Goal: Task Accomplishment & Management: Use online tool/utility

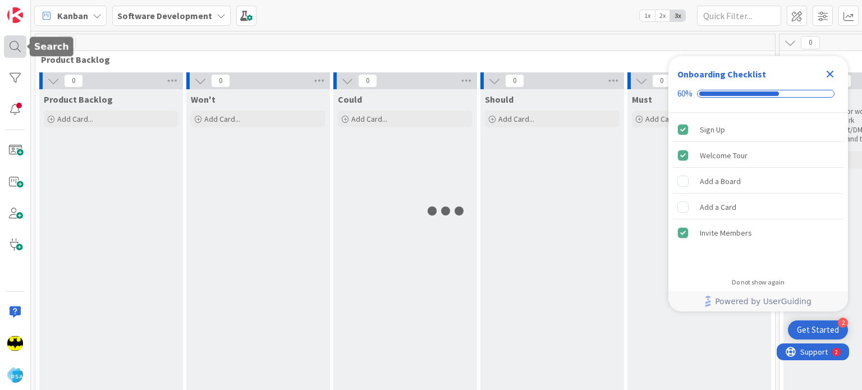
click at [4, 52] on div at bounding box center [15, 46] width 22 height 22
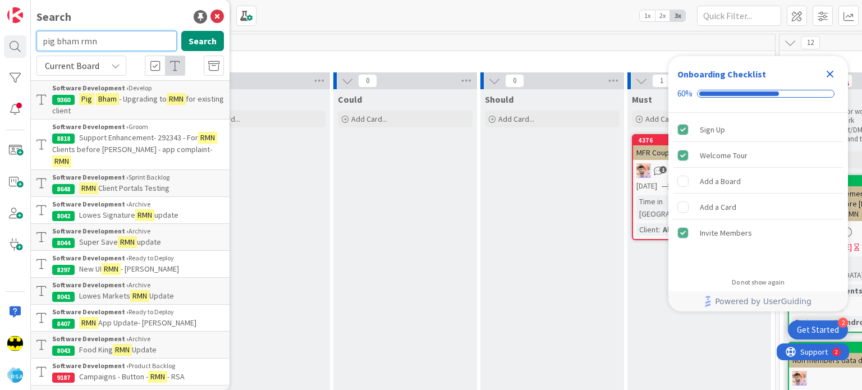
click at [89, 49] on input "pig bham rmn" at bounding box center [106, 41] width 140 height 20
type input "edwards cash saver rmn"
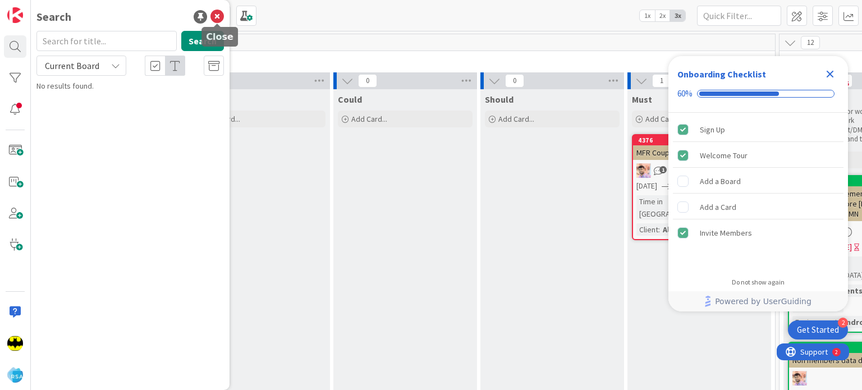
click at [212, 20] on icon at bounding box center [217, 16] width 13 height 13
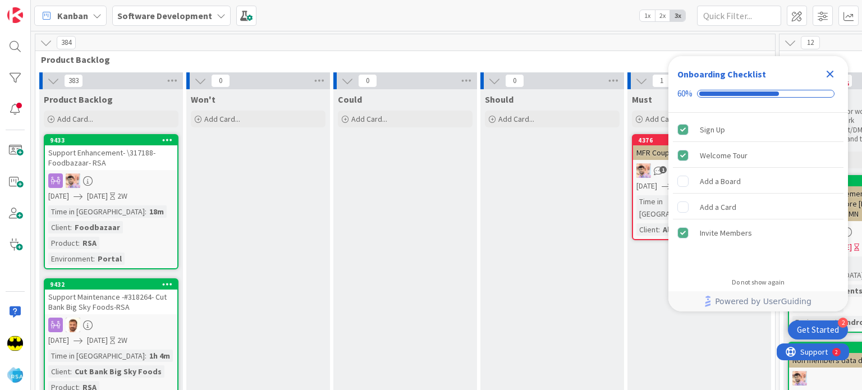
click at [829, 69] on icon "Close Checklist" at bounding box center [830, 73] width 13 height 13
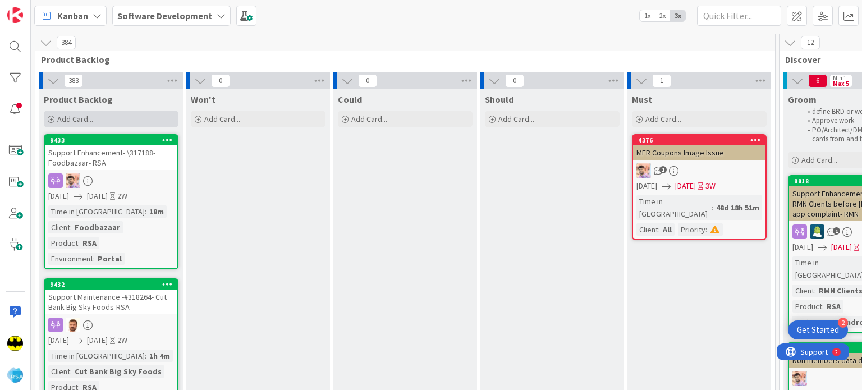
click at [48, 118] on icon at bounding box center [51, 119] width 7 height 7
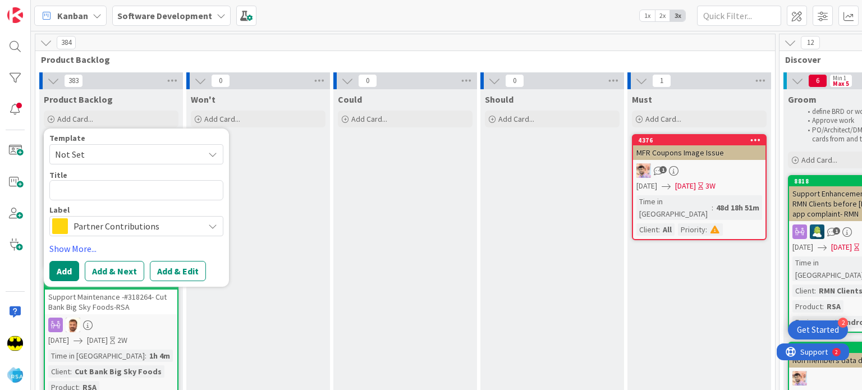
click at [102, 150] on span "Not Set" at bounding box center [125, 154] width 140 height 15
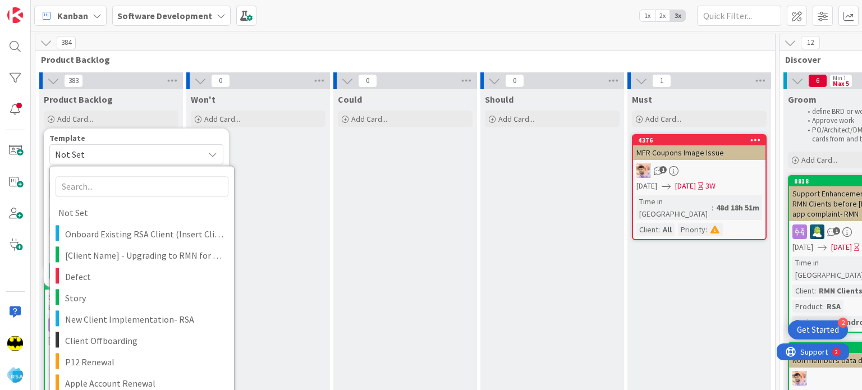
click at [113, 137] on div "Template" at bounding box center [136, 138] width 174 height 8
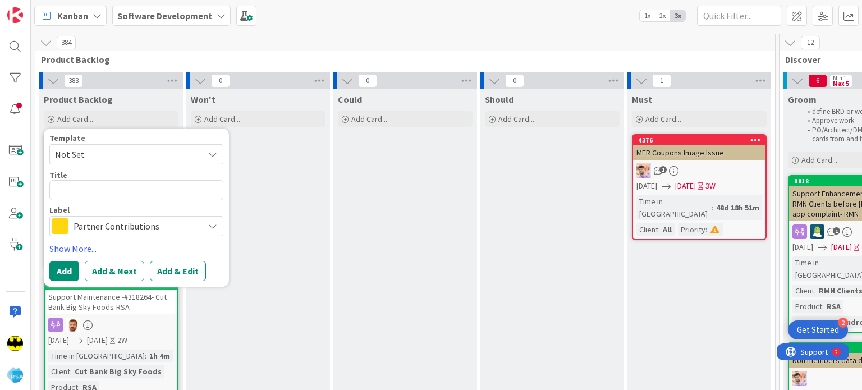
click at [98, 221] on span "Partner Contributions" at bounding box center [136, 226] width 125 height 16
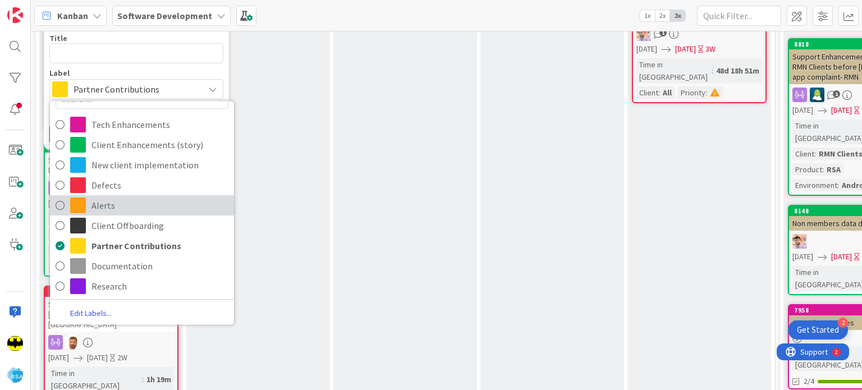
scroll to position [137, 0]
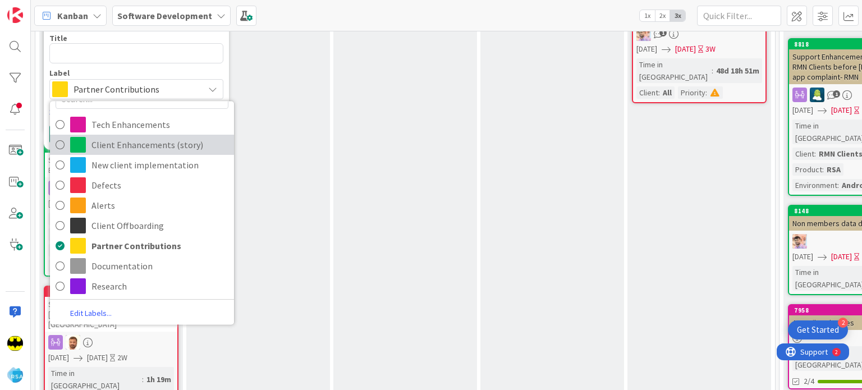
click at [141, 148] on span "Client Enhancements (story)" at bounding box center [160, 144] width 137 height 17
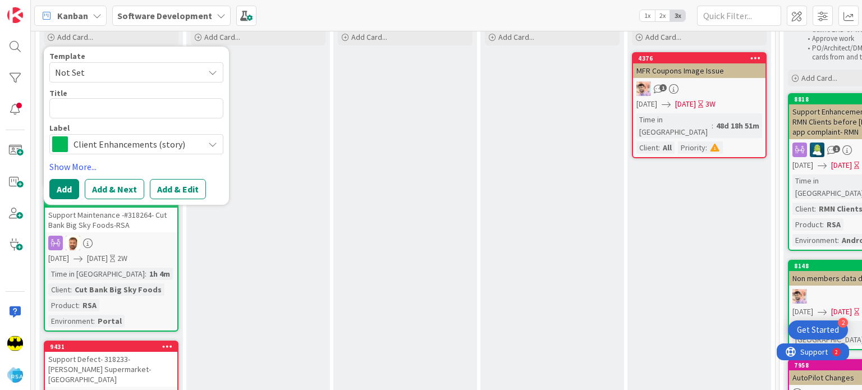
scroll to position [81, 0]
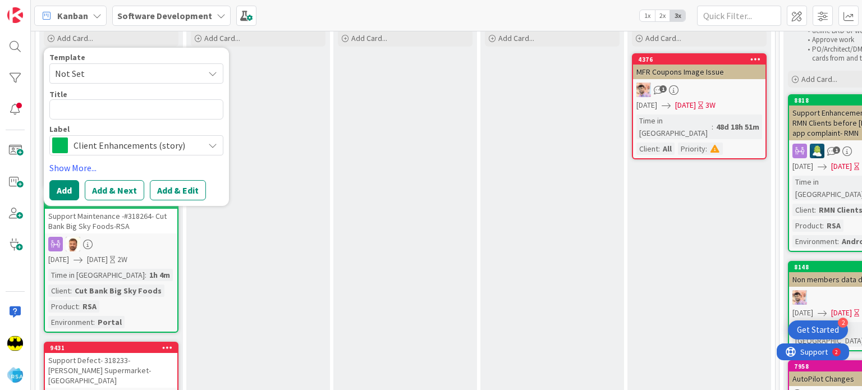
click at [117, 121] on div "Template Not Set Not Set Onboard Existing RSA Client (Insert Client Name) to Au…" at bounding box center [136, 104] width 174 height 102
click at [113, 109] on textarea at bounding box center [136, 109] width 174 height 20
type textarea "x"
type textarea "C"
type textarea "x"
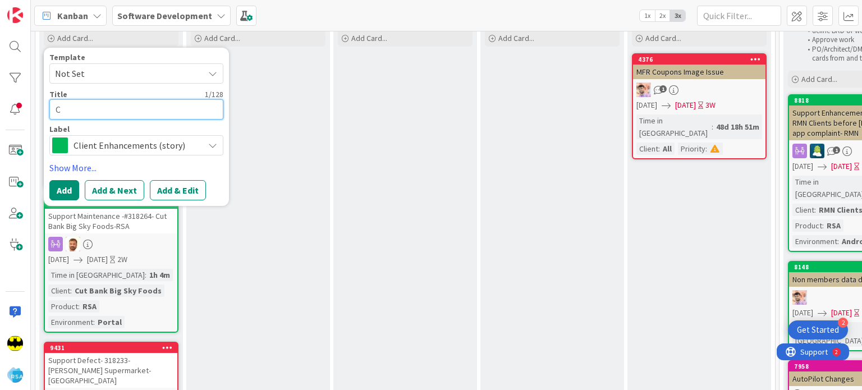
type textarea "Co"
type textarea "x"
type textarea "Cor"
type textarea "x"
type textarea "Corn"
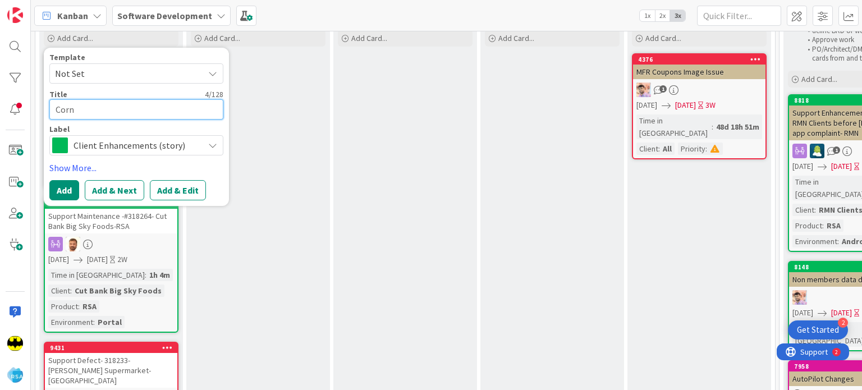
type textarea "x"
type textarea "Corne"
type textarea "x"
type textarea "Corner"
type textarea "x"
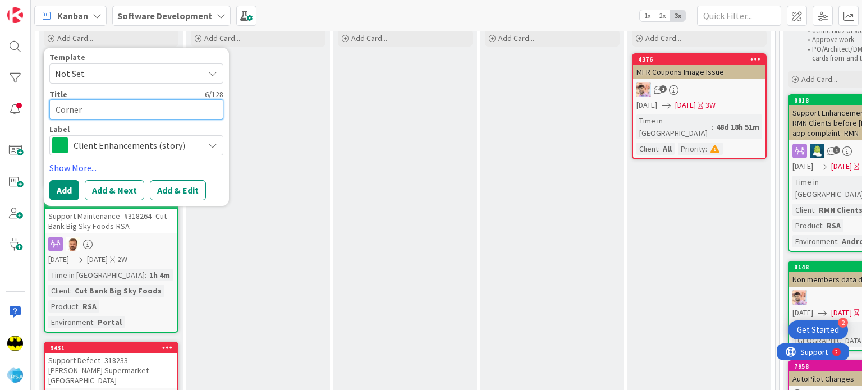
type textarea "Corner"
type textarea "x"
type textarea "Corner m"
type textarea "x"
type textarea "Corner <"
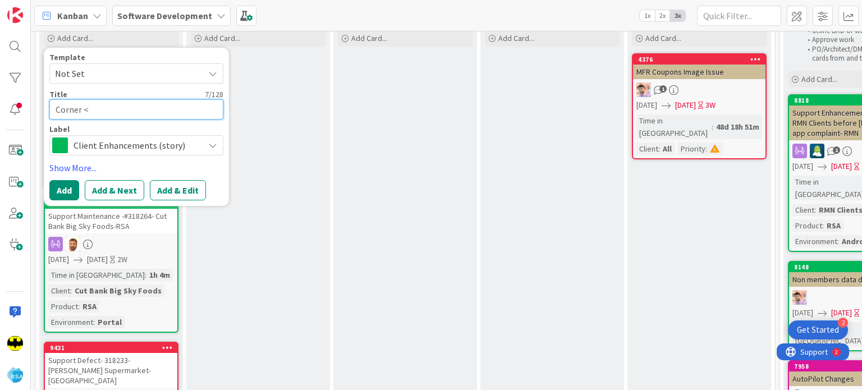
type textarea "x"
type textarea "Corner <M"
type textarea "x"
type textarea "Corner <Ma"
type textarea "x"
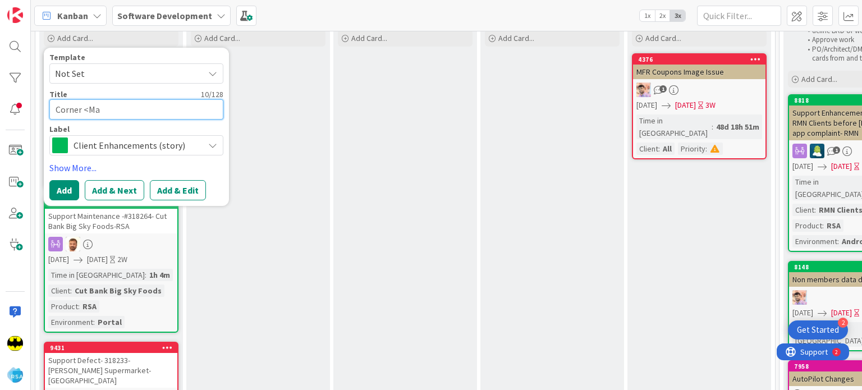
type textarea "Corner <Mar"
type textarea "x"
type textarea "Corner <Mark"
type textarea "x"
type textarea "Corner <Mark"
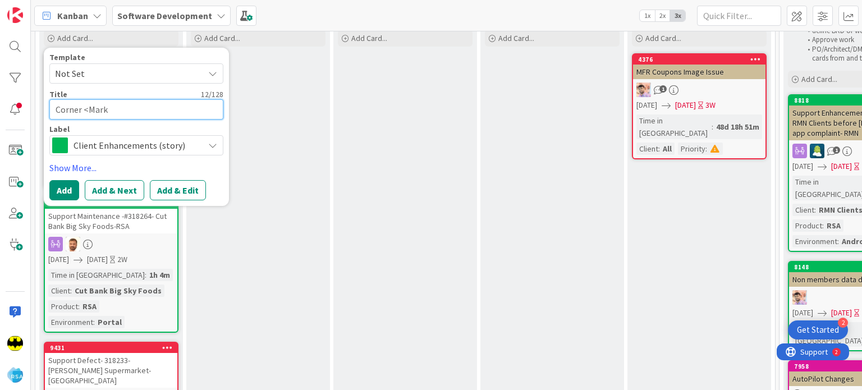
type textarea "x"
type textarea "Corner <Mar"
type textarea "x"
type textarea "Corner <Ma"
type textarea "x"
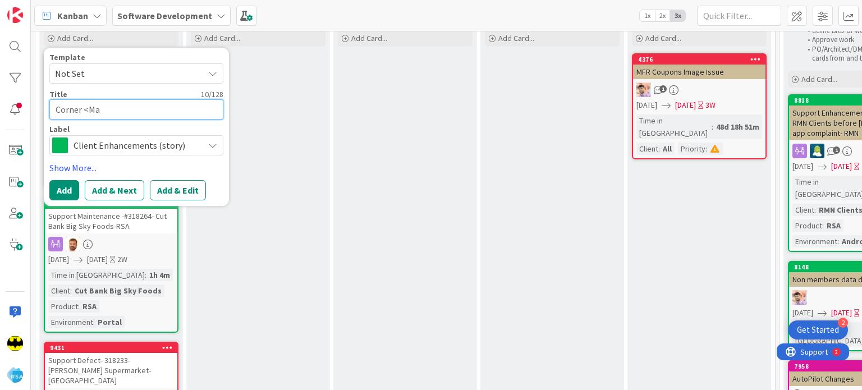
type textarea "Corner <M"
type textarea "x"
type textarea "Corner <"
type textarea "x"
type textarea "Corner"
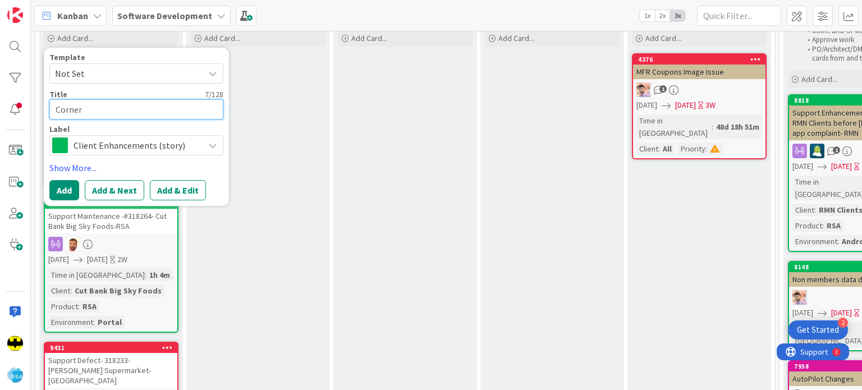
type textarea "x"
type textarea "Corner M"
type textarea "x"
type textarea "Corner Ma"
type textarea "x"
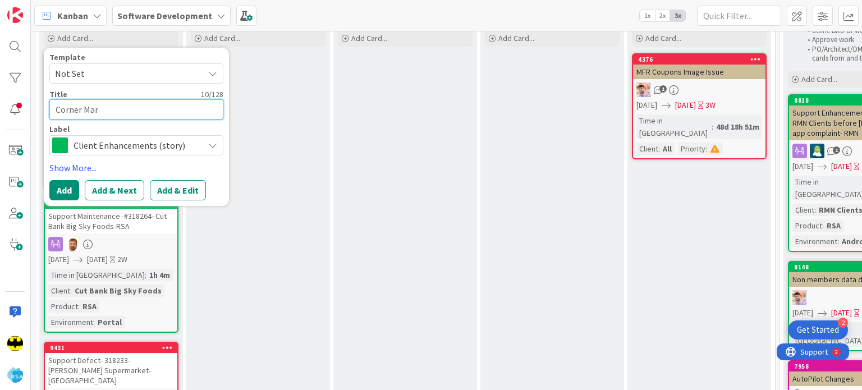
type textarea "Corner Mark"
type textarea "x"
type textarea "Corner Marke"
type textarea "x"
type textarea "Corner Market"
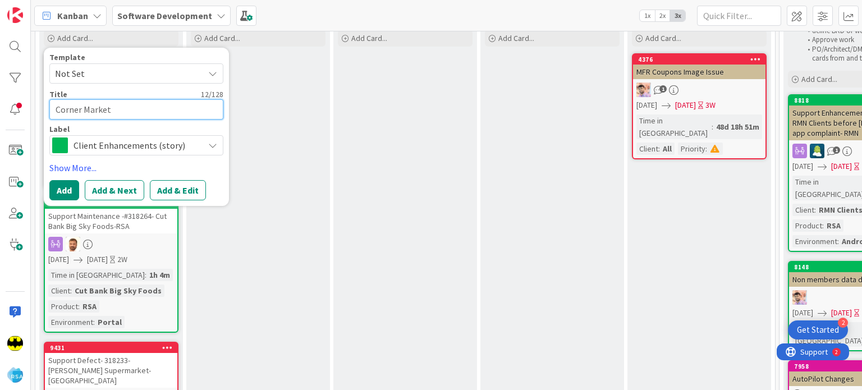
type textarea "x"
type textarea "Corner Market"
type textarea "x"
type textarea "Corner Market C"
type textarea "x"
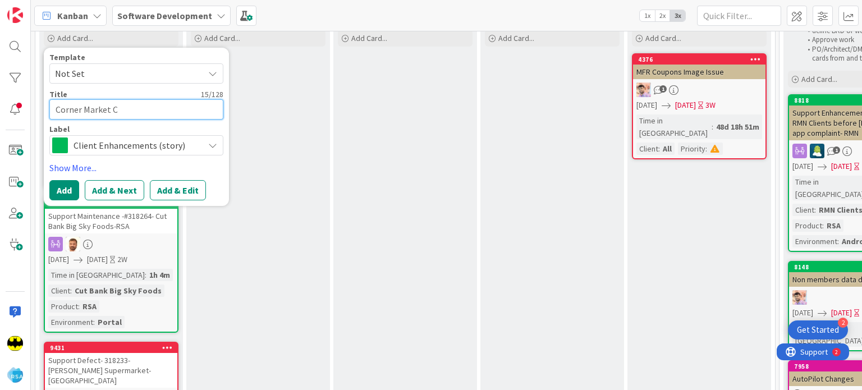
type textarea "Corner Market Co"
type textarea "x"
type textarea "Corner Market Cou"
type textarea "x"
type textarea "Corner Market Coup"
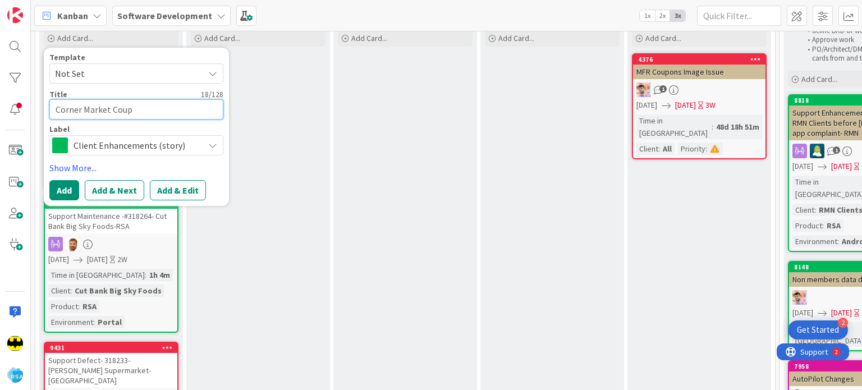
type textarea "x"
type textarea "Corner Market Coupo"
type textarea "x"
type textarea "Corner Market Coupon"
type textarea "x"
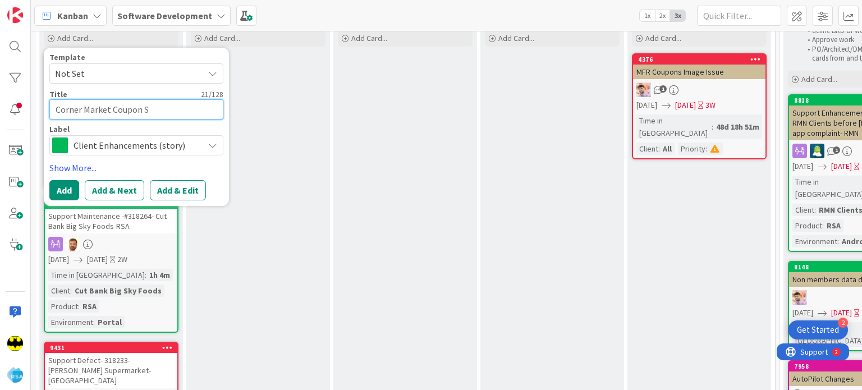
type textarea "Corner Market Coupon Si"
type textarea "x"
type textarea "Corner Market Coupon Sit"
type textarea "x"
type textarea "Corner Market Coupon Site"
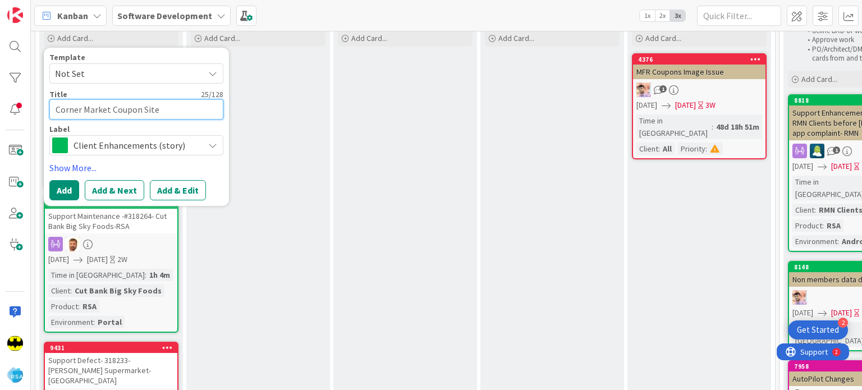
type textarea "x"
type textarea "Corner Market Coupon Site"
click at [75, 165] on link "Show More..." at bounding box center [136, 167] width 174 height 13
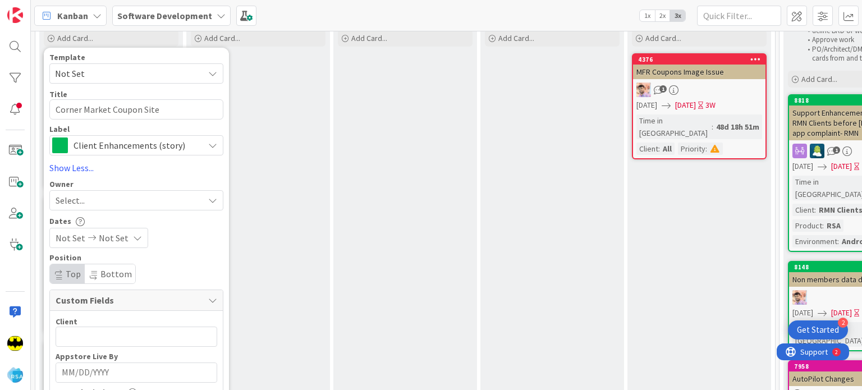
type textarea "x"
click at [96, 197] on div "Select..." at bounding box center [130, 200] width 148 height 13
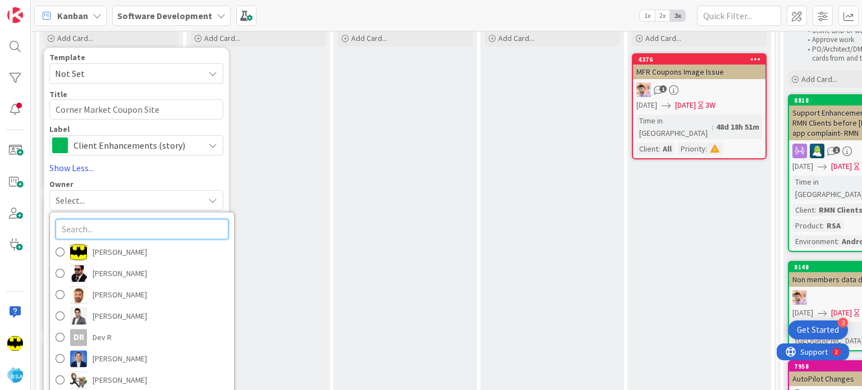
click at [103, 230] on input "text" at bounding box center [142, 229] width 173 height 20
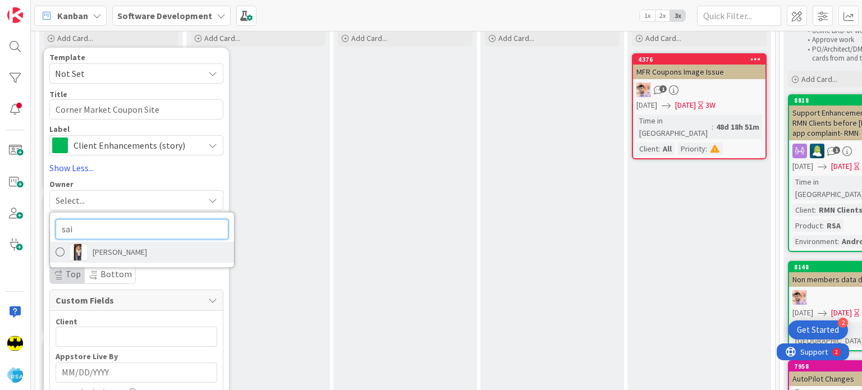
type input "sai"
click at [117, 255] on span "[PERSON_NAME]" at bounding box center [120, 252] width 54 height 17
type textarea "x"
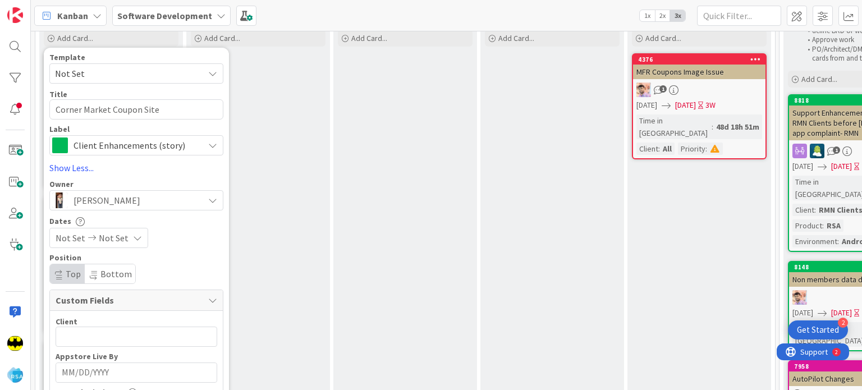
click at [76, 241] on span "Not Set" at bounding box center [71, 237] width 30 height 13
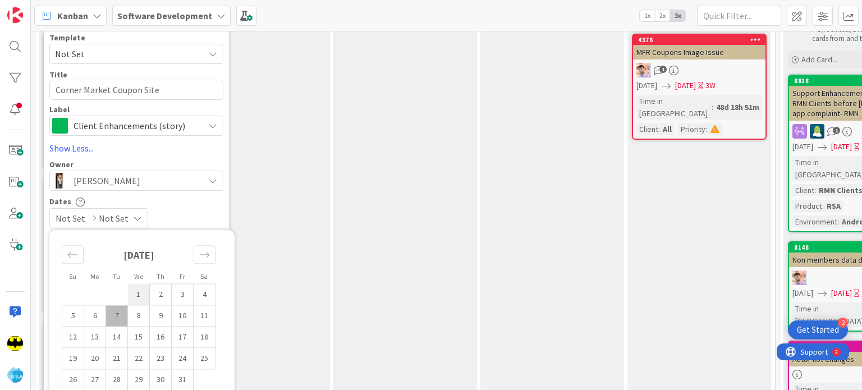
click at [140, 289] on td "1" at bounding box center [139, 294] width 22 height 21
type input "[DATE]"
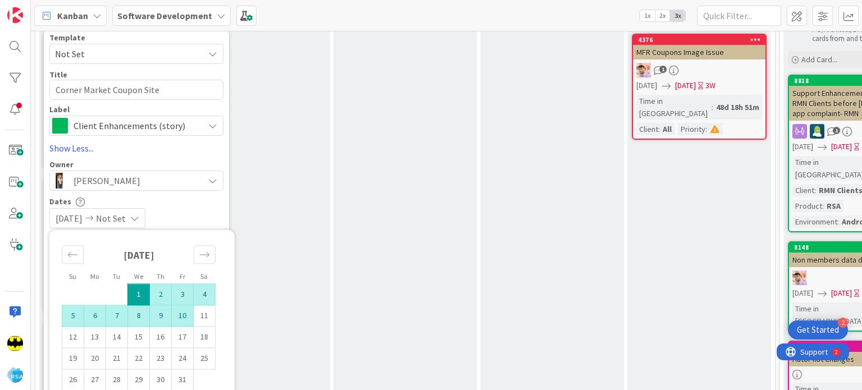
type textarea "x"
click at [177, 314] on td "10" at bounding box center [183, 315] width 22 height 21
type input "[DATE]"
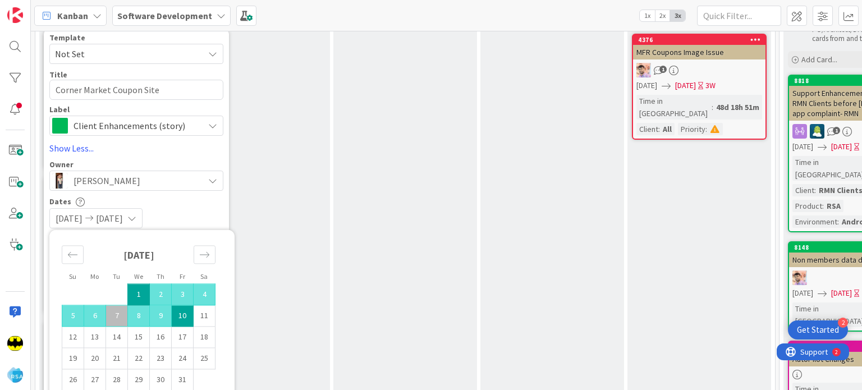
type textarea "x"
click at [189, 199] on div "Dates" at bounding box center [136, 202] width 174 height 10
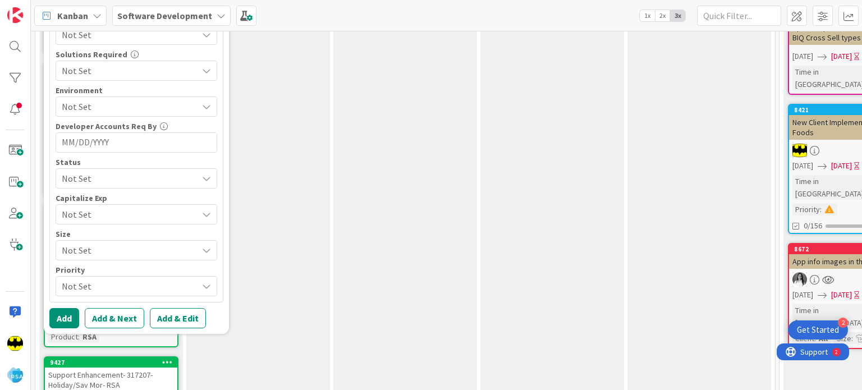
scroll to position [528, 0]
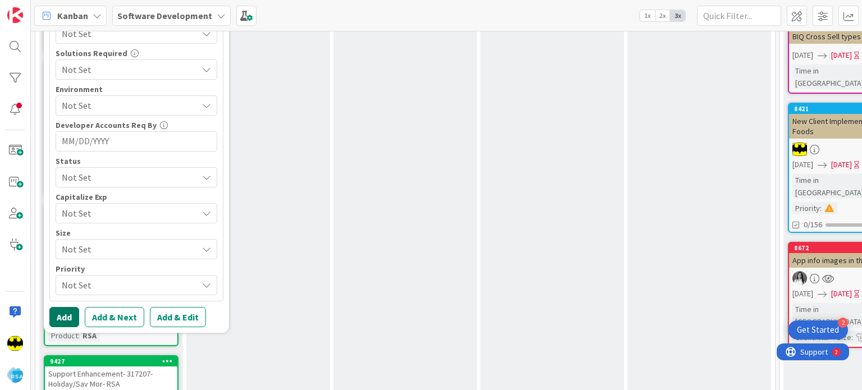
click at [62, 317] on button "Add" at bounding box center [64, 317] width 30 height 20
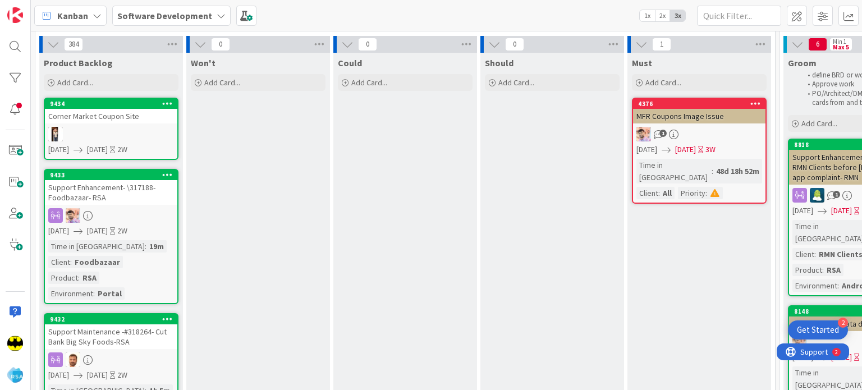
scroll to position [0, 0]
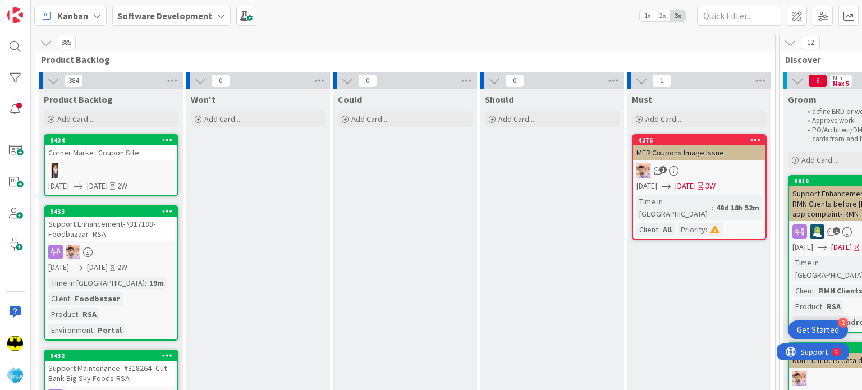
click at [103, 158] on div "Corner Market Coupon Site" at bounding box center [111, 152] width 133 height 15
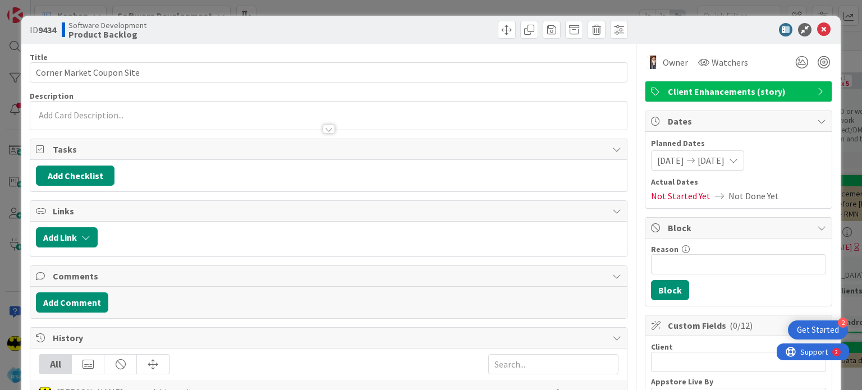
click at [117, 118] on div at bounding box center [328, 124] width 596 height 12
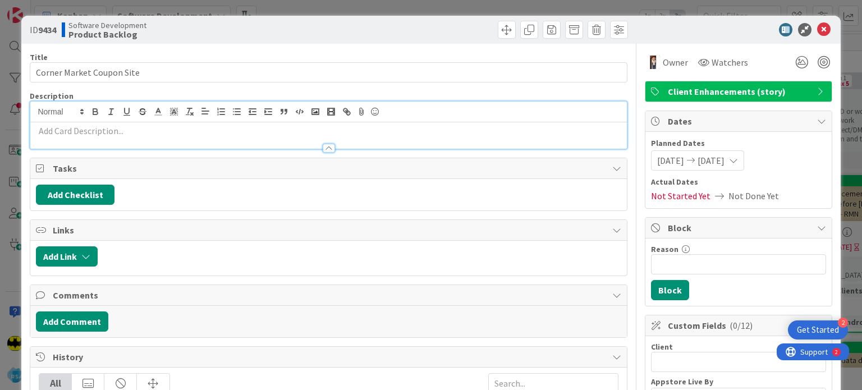
click at [108, 139] on div at bounding box center [328, 143] width 596 height 12
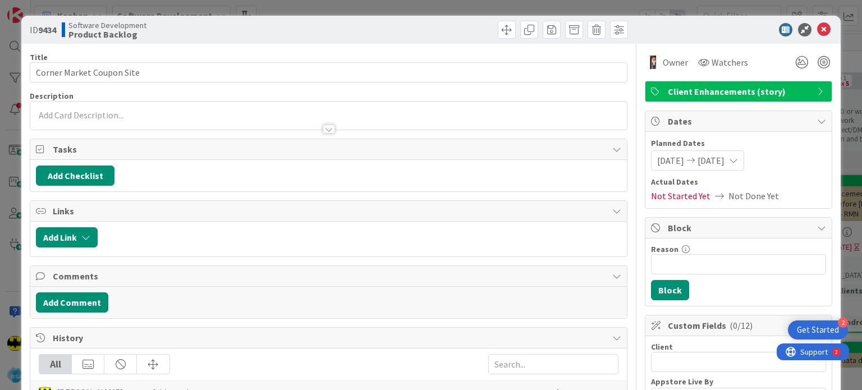
click at [101, 114] on p at bounding box center [328, 115] width 585 height 13
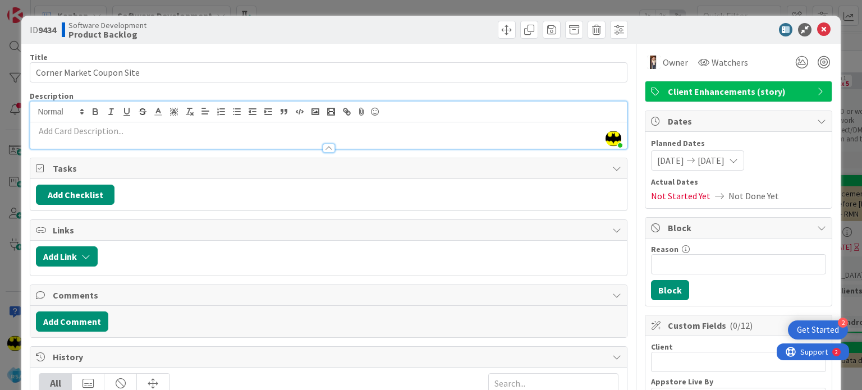
click at [78, 137] on div at bounding box center [328, 143] width 596 height 12
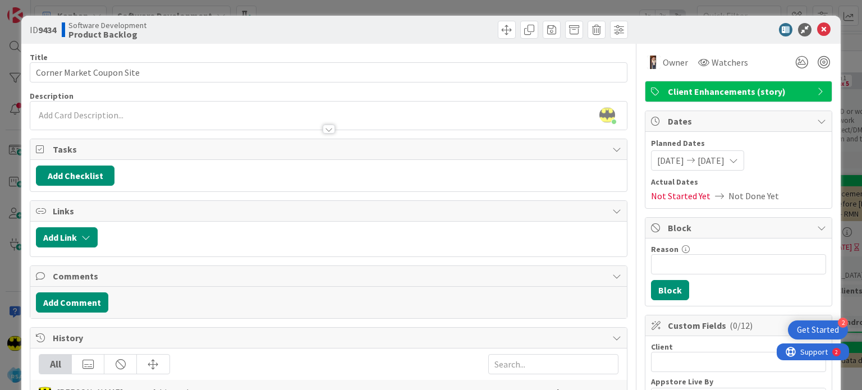
click at [76, 118] on div at bounding box center [328, 124] width 596 height 12
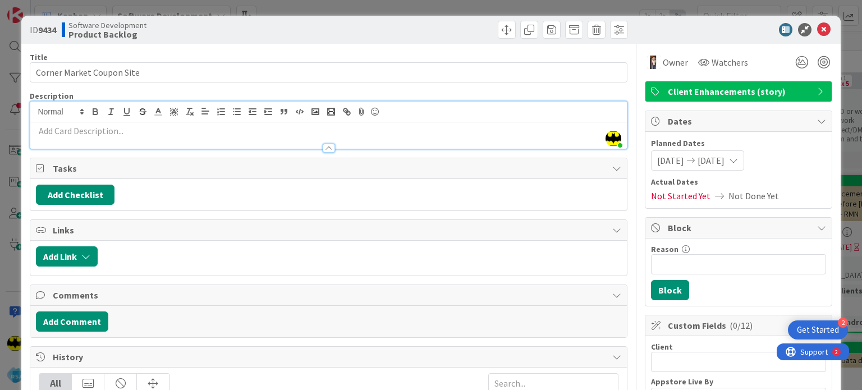
click at [70, 127] on p at bounding box center [328, 131] width 585 height 13
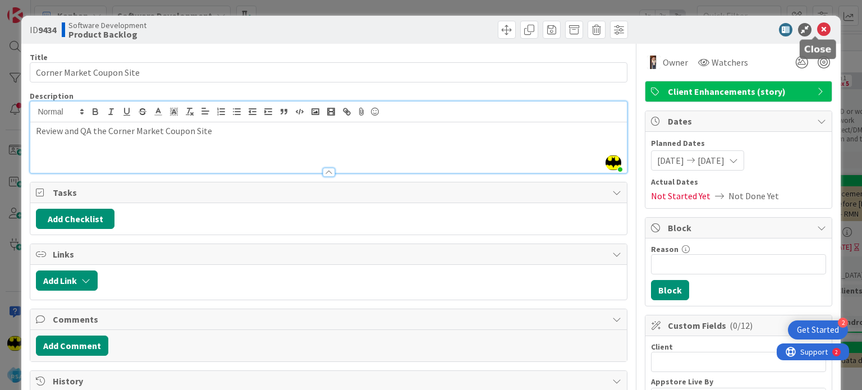
click at [818, 33] on icon at bounding box center [824, 29] width 13 height 13
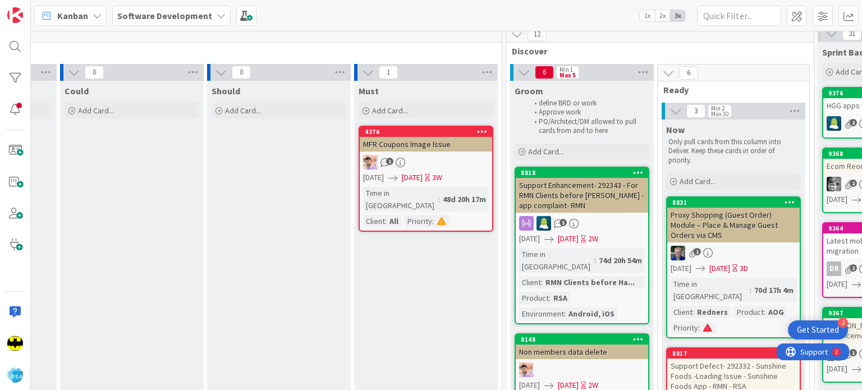
scroll to position [8, 0]
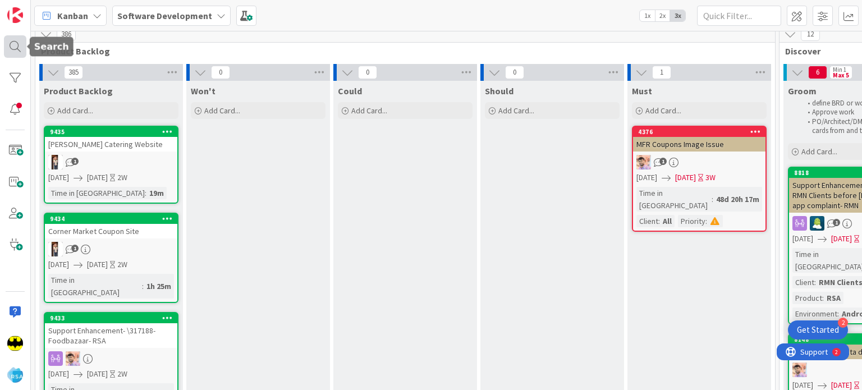
click at [8, 55] on div at bounding box center [15, 46] width 22 height 22
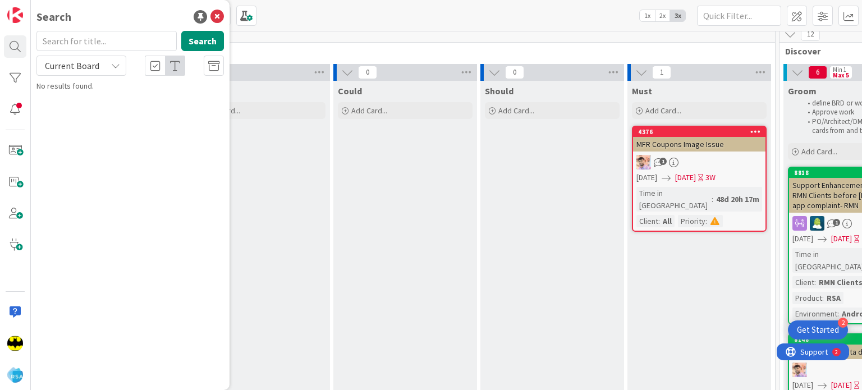
click at [63, 40] on input "text" at bounding box center [106, 41] width 140 height 20
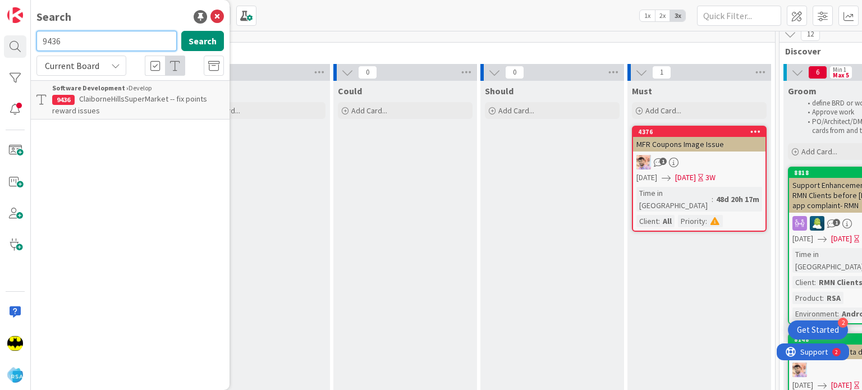
click at [63, 40] on input "9436" at bounding box center [106, 41] width 140 height 20
click at [63, 40] on input "9423" at bounding box center [106, 41] width 140 height 20
type input "9472"
click at [63, 40] on input "9472" at bounding box center [106, 41] width 140 height 20
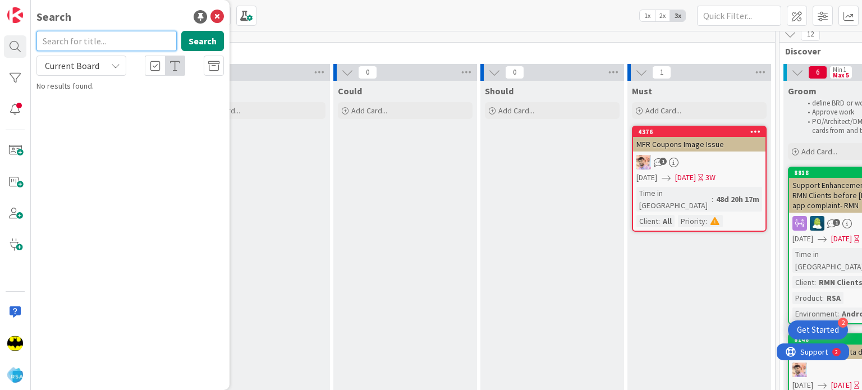
click at [143, 40] on input "text" at bounding box center [106, 41] width 140 height 20
type input "9360"
click at [143, 40] on input "9360" at bounding box center [106, 41] width 140 height 20
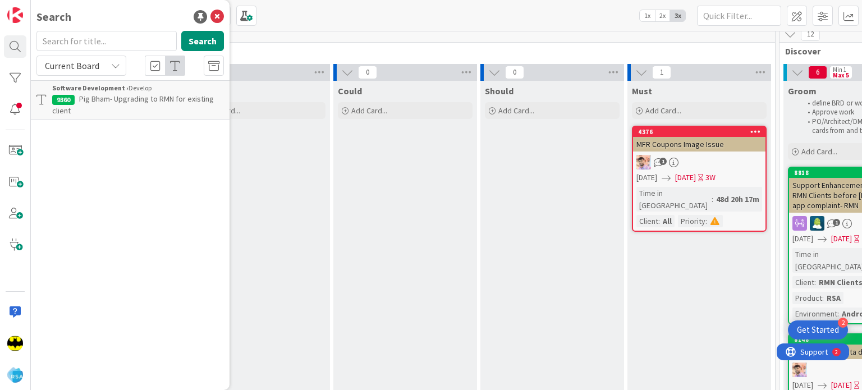
click at [146, 13] on div "Search" at bounding box center [130, 16] width 188 height 17
click at [134, 31] on input "text" at bounding box center [106, 41] width 140 height 20
click at [121, 24] on div "Search" at bounding box center [130, 16] width 188 height 17
click at [99, 49] on input "text" at bounding box center [106, 41] width 140 height 20
type input "8651"
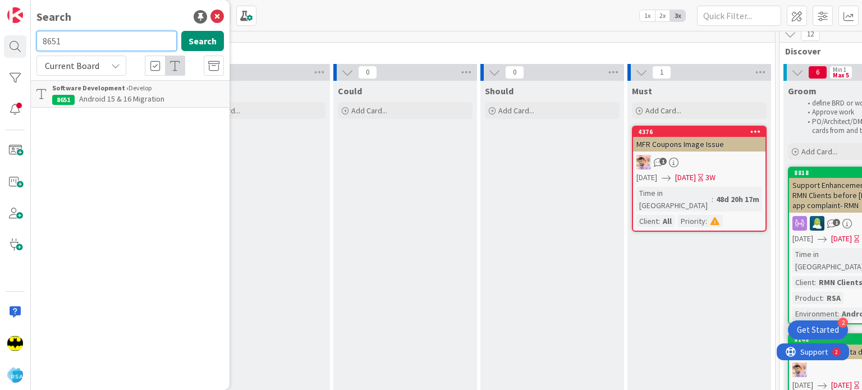
click at [99, 49] on input "8651" at bounding box center [106, 41] width 140 height 20
click at [119, 16] on div "Search" at bounding box center [130, 16] width 188 height 17
click at [128, 42] on input "text" at bounding box center [106, 41] width 140 height 20
type input "9245"
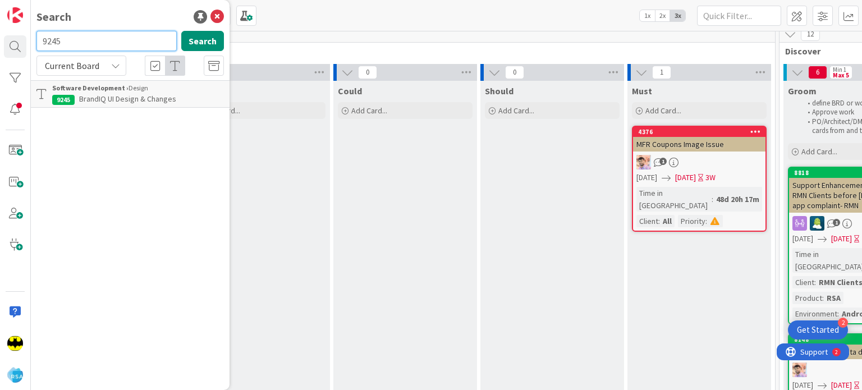
click at [128, 42] on input "9245" at bounding box center [106, 41] width 140 height 20
click at [138, 11] on div "Search" at bounding box center [130, 16] width 188 height 17
click at [111, 34] on input "text" at bounding box center [106, 41] width 140 height 20
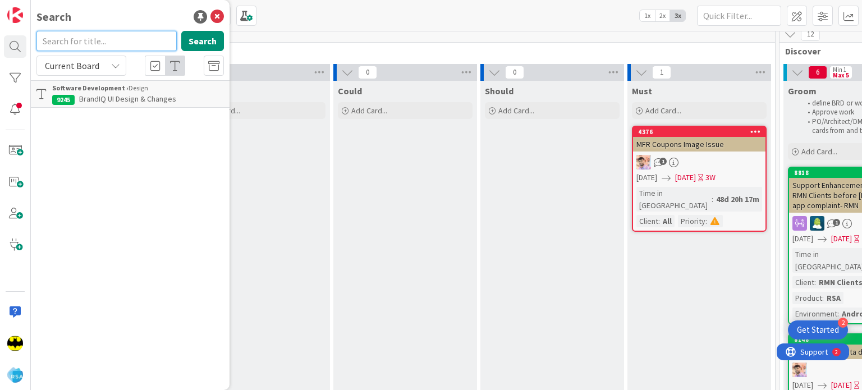
click at [92, 31] on input "text" at bounding box center [106, 41] width 140 height 20
click at [112, 13] on div "Search" at bounding box center [130, 16] width 188 height 17
drag, startPoint x: 120, startPoint y: 8, endPoint x: 105, endPoint y: 44, distance: 39.3
click at [105, 44] on div "Search Search Current Board Software Development › Design 9245 BrandIQ UI Desig…" at bounding box center [130, 195] width 199 height 390
click at [105, 44] on input "text" at bounding box center [106, 41] width 140 height 20
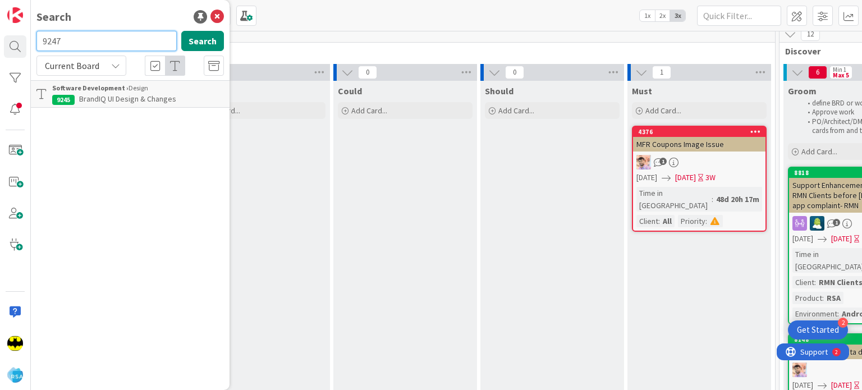
type input "9247"
click at [105, 44] on input "9247" at bounding box center [106, 41] width 140 height 20
click at [110, 17] on div "Search" at bounding box center [130, 16] width 188 height 17
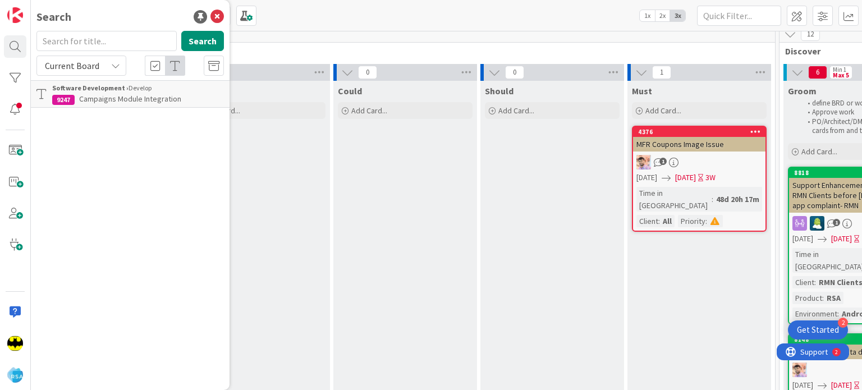
drag, startPoint x: 114, startPoint y: 28, endPoint x: 115, endPoint y: 39, distance: 11.8
click at [115, 39] on div "Search Search Current Board Software Development › Develop 9247 Campaigns Modul…" at bounding box center [130, 195] width 199 height 390
click at [115, 39] on input "text" at bounding box center [106, 41] width 140 height 20
type input "9127"
click at [115, 39] on input "9127" at bounding box center [106, 41] width 140 height 20
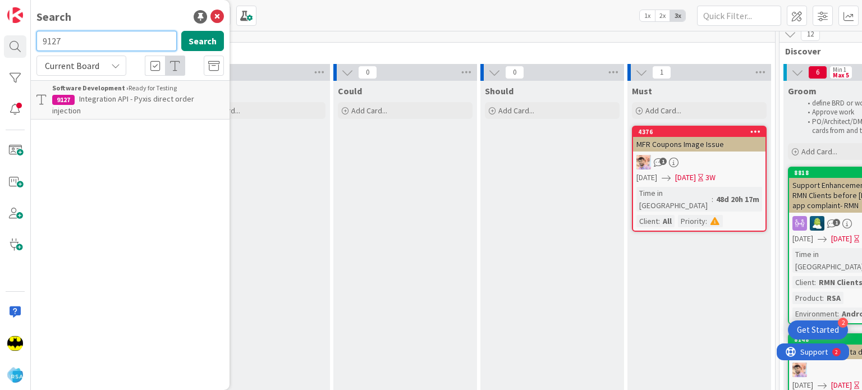
click at [115, 39] on input "9127" at bounding box center [106, 41] width 140 height 20
click at [133, 28] on div "Search Search Current Board Software Development › Ready for Testing 9127 Integ…" at bounding box center [130, 195] width 199 height 390
click at [132, 44] on input "text" at bounding box center [106, 41] width 140 height 20
type input "8308"
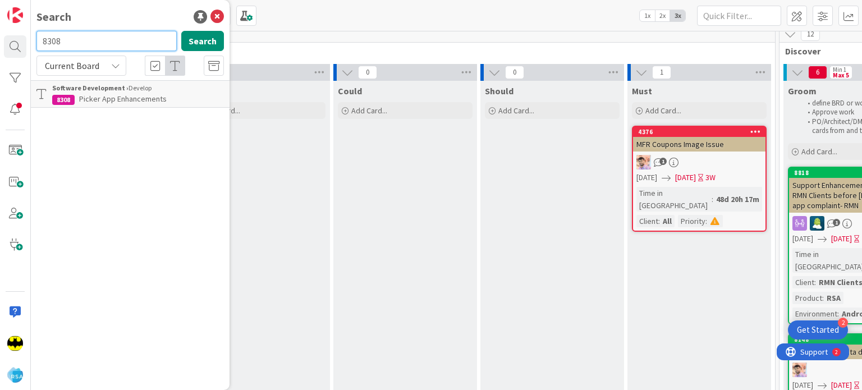
click at [132, 44] on input "8308" at bounding box center [106, 41] width 140 height 20
type input "9420"
click at [132, 44] on input "9420" at bounding box center [106, 41] width 140 height 20
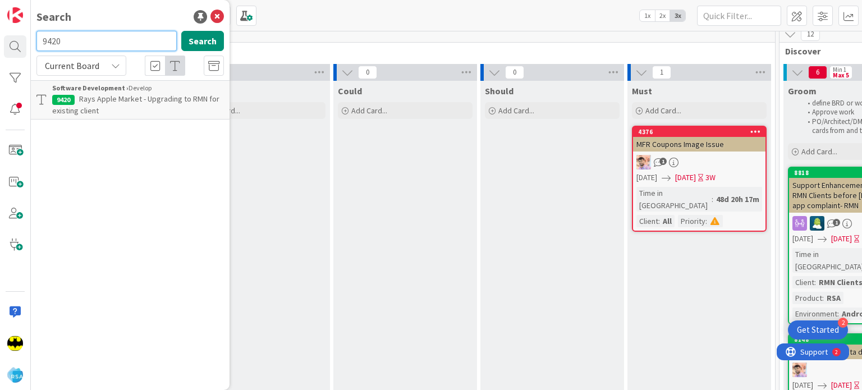
click at [132, 44] on input "9420" at bounding box center [106, 41] width 140 height 20
click at [117, 44] on input "text" at bounding box center [106, 41] width 140 height 20
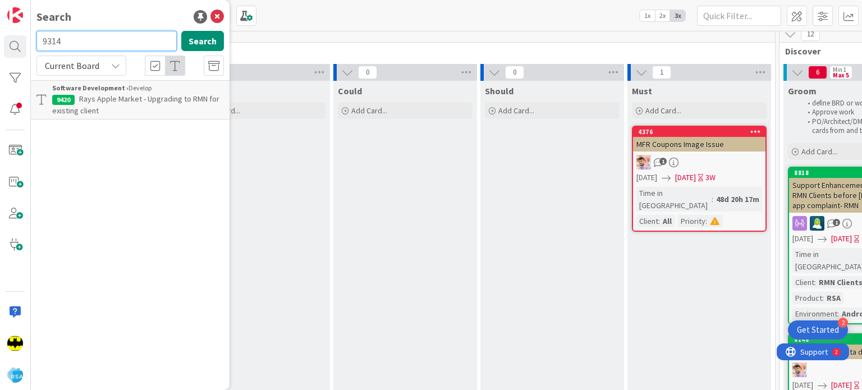
type input "9314"
click at [106, 38] on input "9314" at bounding box center [106, 41] width 140 height 20
click at [126, 13] on div "Search" at bounding box center [130, 16] width 188 height 17
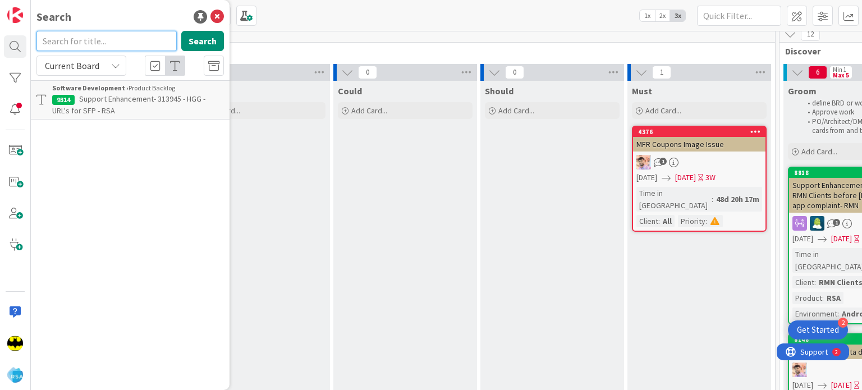
click at [118, 44] on input "text" at bounding box center [106, 41] width 140 height 20
click at [156, 32] on input "text" at bounding box center [106, 41] width 140 height 20
type input "8308"
click at [115, 39] on input "8308" at bounding box center [106, 41] width 140 height 20
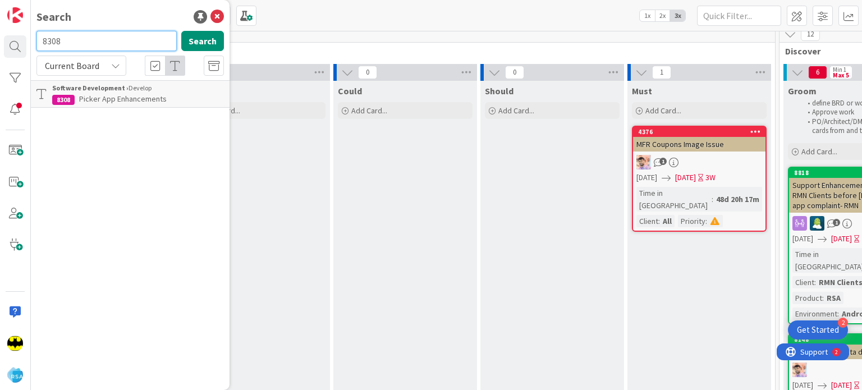
click at [115, 39] on input "8308" at bounding box center [106, 41] width 140 height 20
click at [122, 26] on div "Search Search Current Board Software Development › Develop 8308 Picker App Enha…" at bounding box center [130, 195] width 199 height 390
click at [115, 36] on input "text" at bounding box center [106, 41] width 140 height 20
click at [115, 36] on input "8580" at bounding box center [106, 41] width 140 height 20
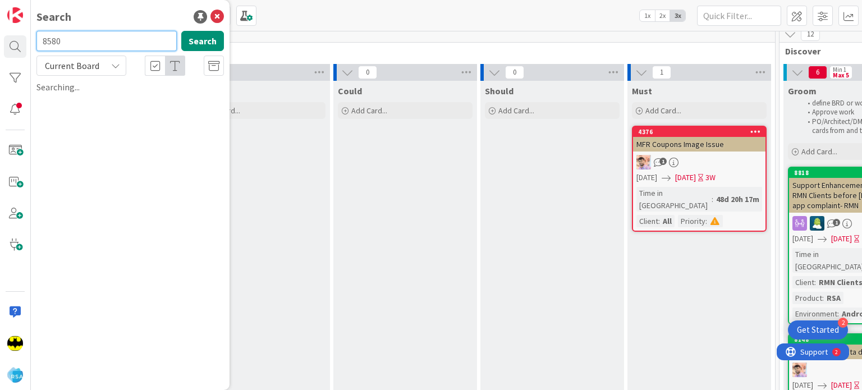
click at [115, 36] on input "8580" at bounding box center [106, 41] width 140 height 20
click at [115, 36] on input "9360" at bounding box center [106, 41] width 140 height 20
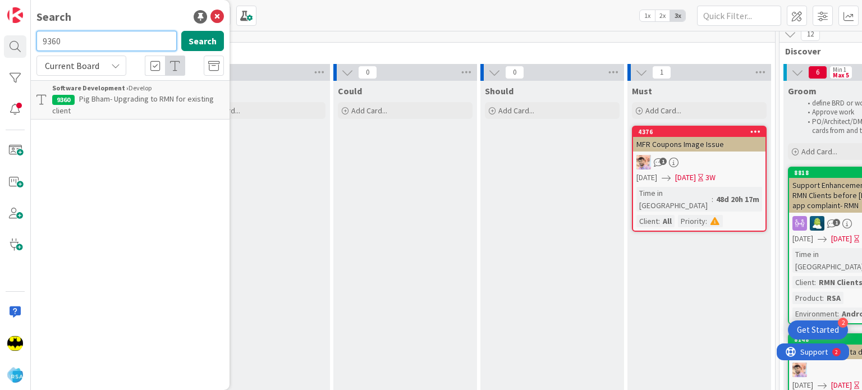
click at [115, 36] on input "9360" at bounding box center [106, 41] width 140 height 20
click at [94, 36] on input "9431" at bounding box center [106, 41] width 140 height 20
type input "9434"
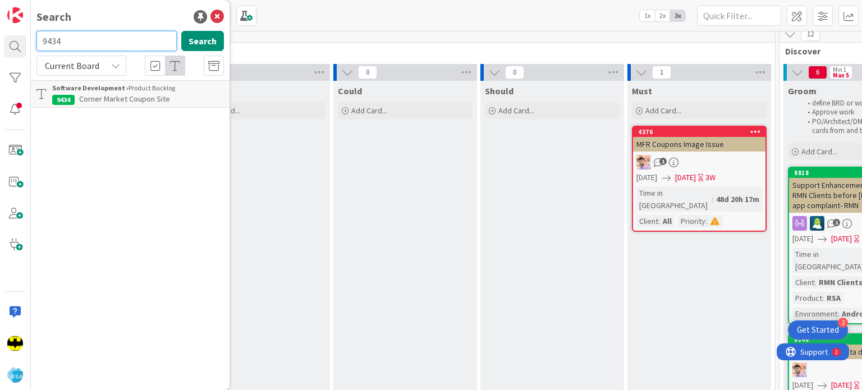
click at [94, 36] on input "9434" at bounding box center [106, 41] width 140 height 20
click at [94, 45] on input "text" at bounding box center [106, 41] width 140 height 20
click at [90, 43] on input "9865" at bounding box center [106, 41] width 140 height 20
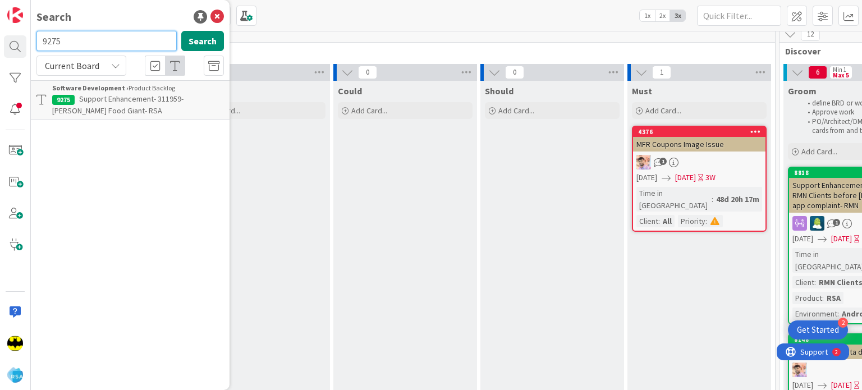
click at [82, 42] on input "9275" at bounding box center [106, 41] width 140 height 20
type input "8651"
click at [82, 42] on input "8651" at bounding box center [106, 41] width 140 height 20
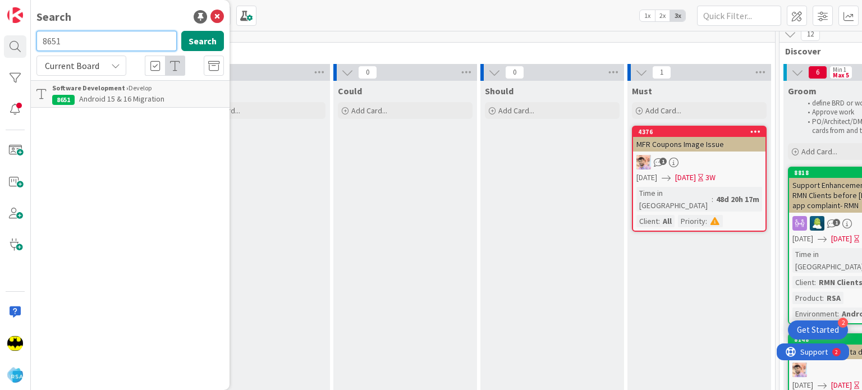
click at [82, 42] on input "8651" at bounding box center [106, 41] width 140 height 20
drag, startPoint x: 221, startPoint y: 20, endPoint x: 221, endPoint y: 12, distance: 7.9
click at [221, 20] on icon at bounding box center [217, 16] width 13 height 13
